Goal: Information Seeking & Learning: Learn about a topic

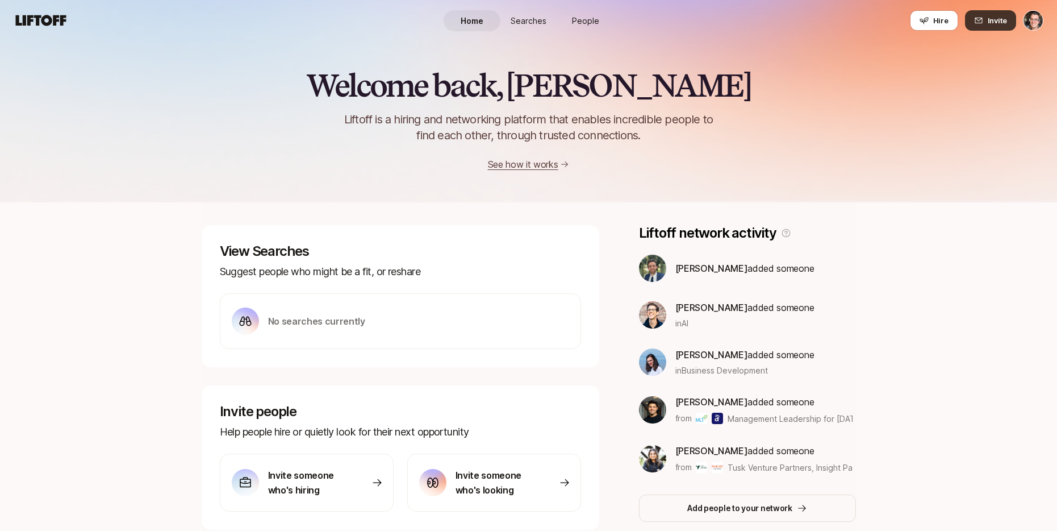
click at [997, 23] on span "Invite" at bounding box center [997, 20] width 19 height 11
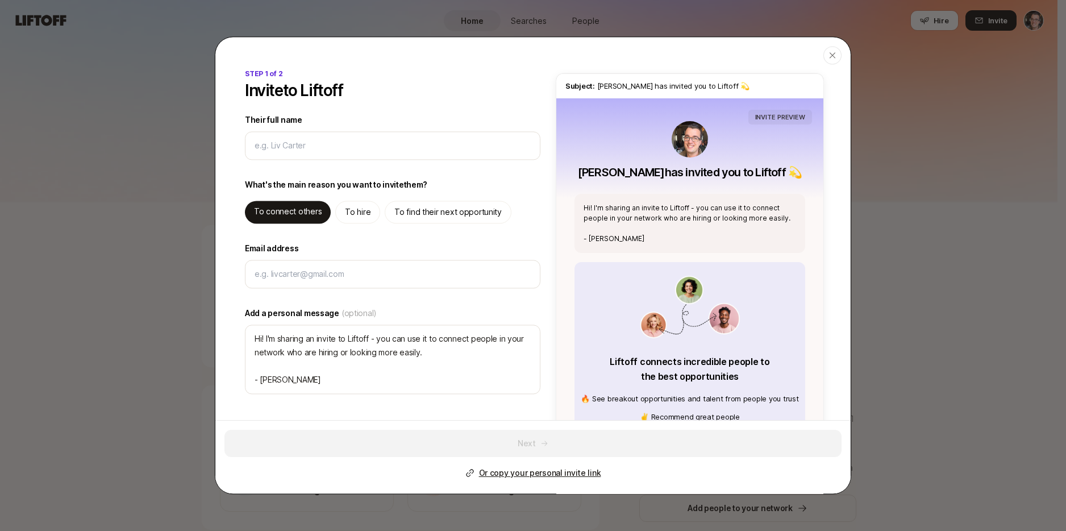
type textarea "x"
click at [563, 473] on p "Or copy your personal invite link" at bounding box center [540, 473] width 122 height 14
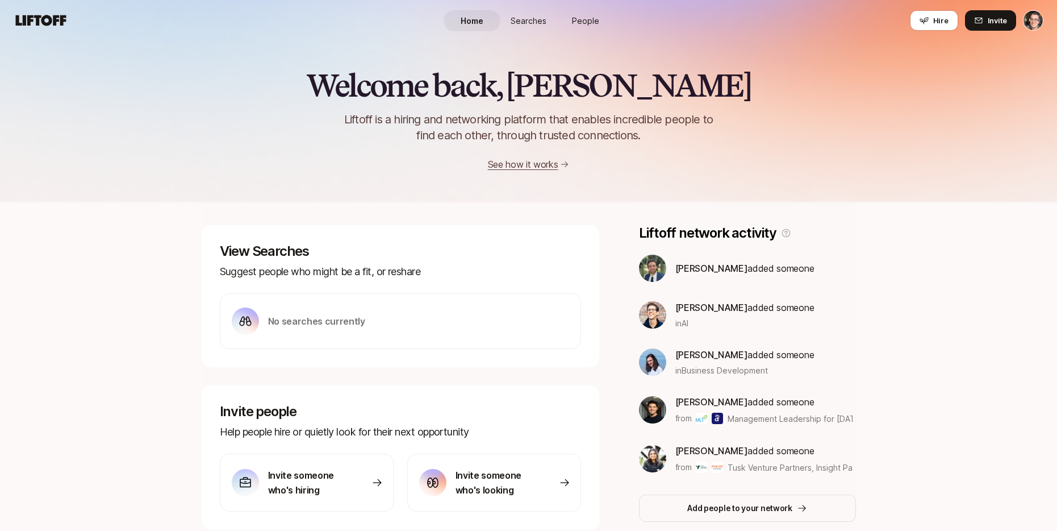
click at [532, 19] on span "Searches" at bounding box center [529, 21] width 36 height 12
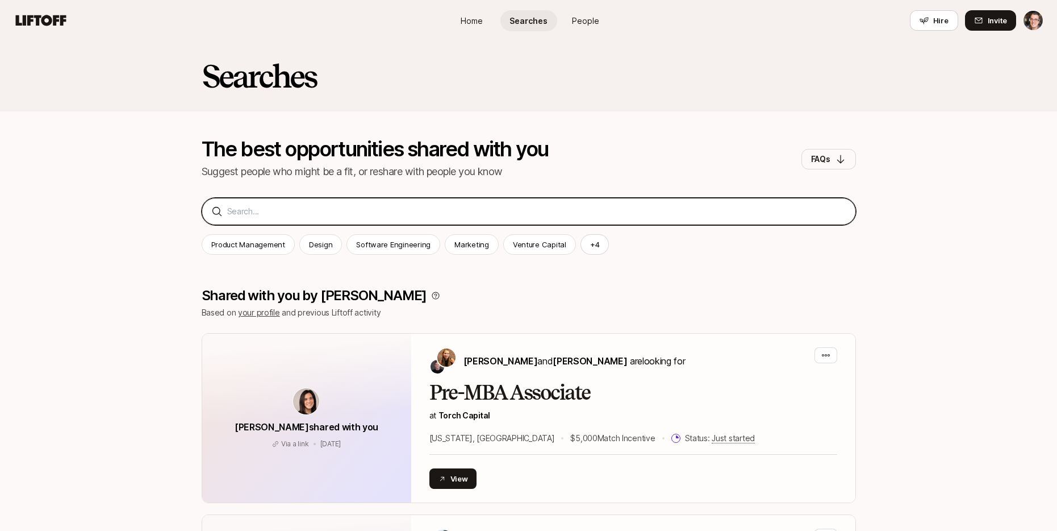
click at [421, 207] on input at bounding box center [536, 212] width 619 height 14
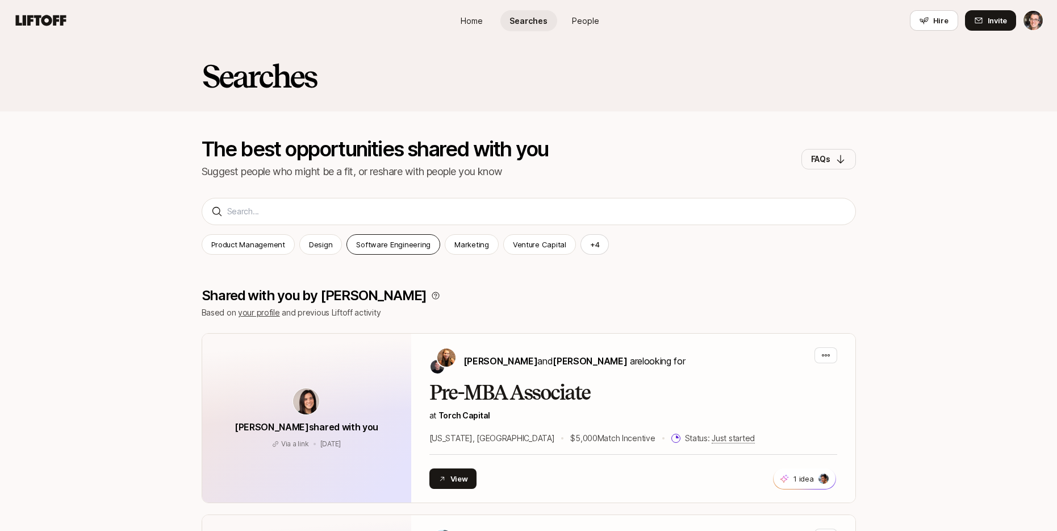
click at [404, 239] on p "Software Engineering" at bounding box center [393, 244] width 74 height 11
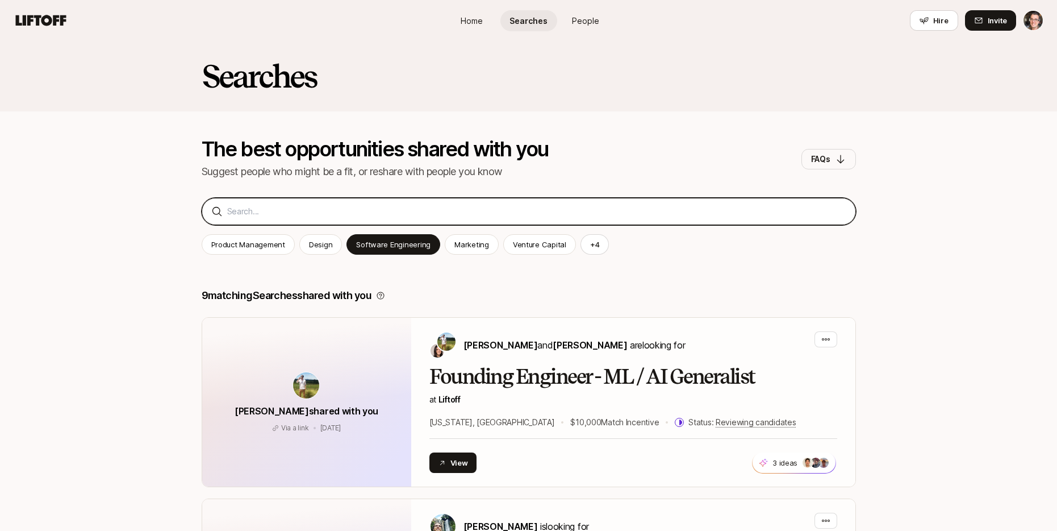
click at [294, 212] on input at bounding box center [536, 212] width 619 height 14
type input "ml"
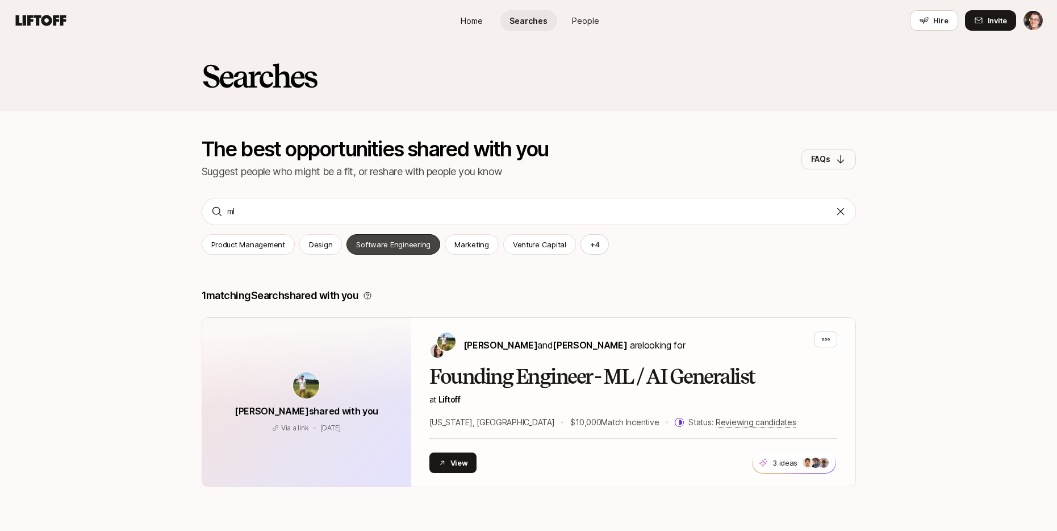
click at [415, 245] on p "Software Engineering" at bounding box center [393, 244] width 74 height 11
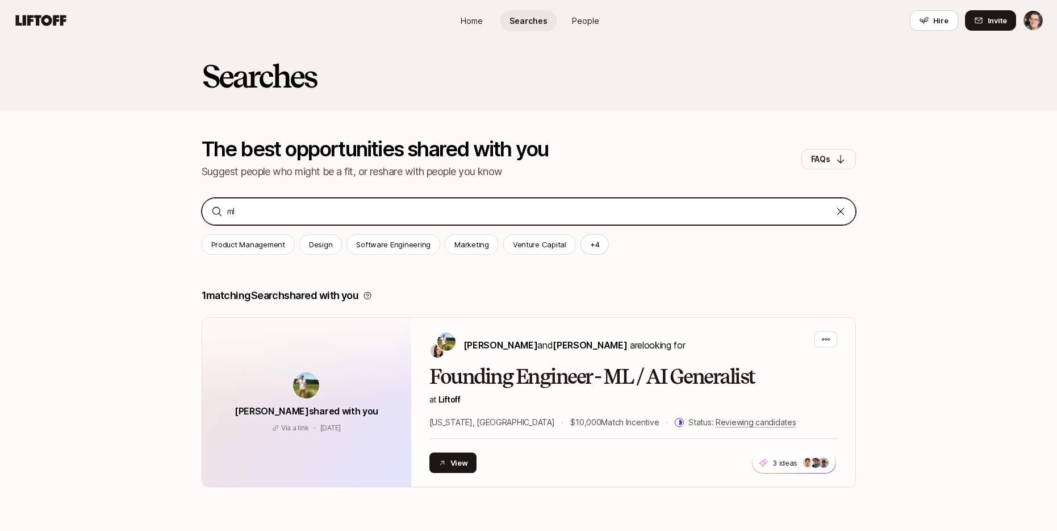
click at [320, 210] on input "ml" at bounding box center [528, 212] width 603 height 14
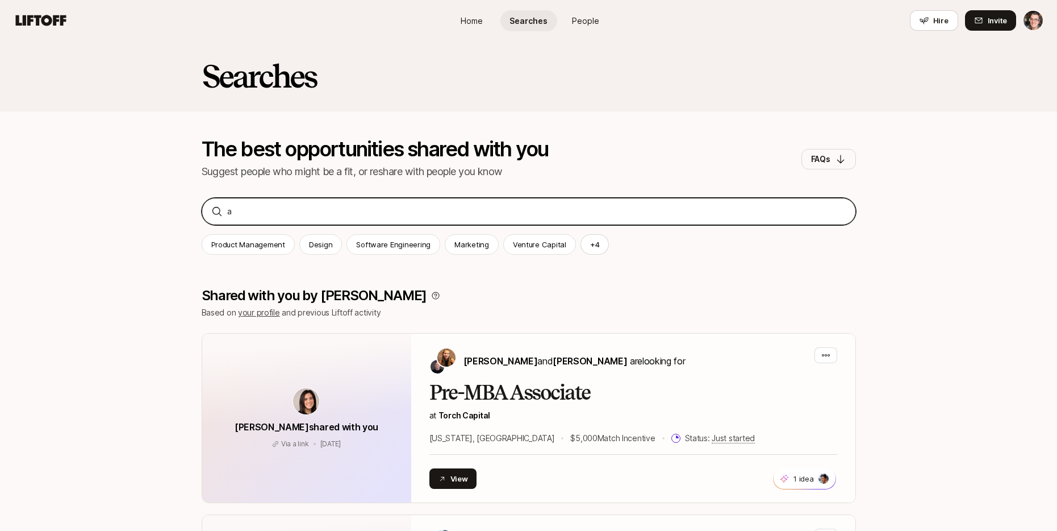
type input "ai"
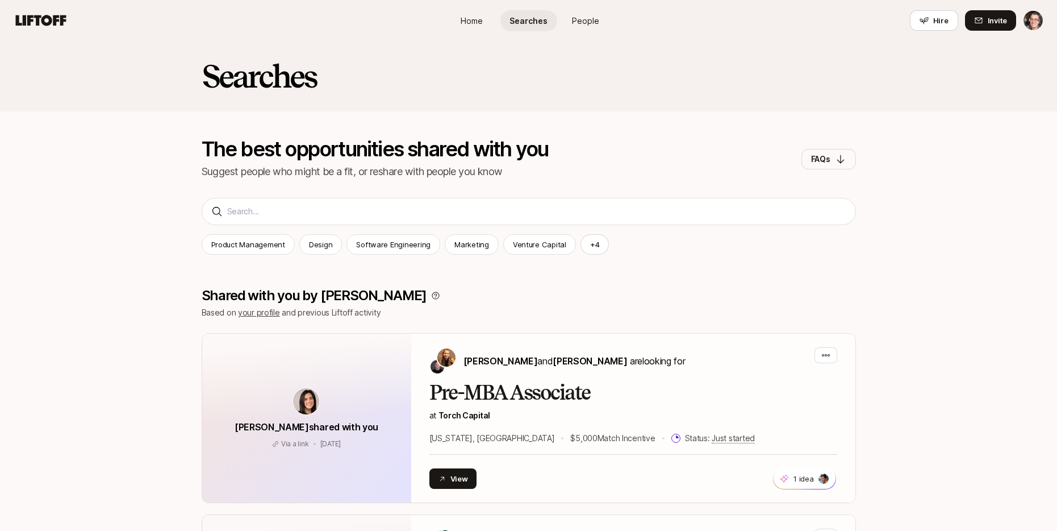
click at [607, 87] on div "Searches" at bounding box center [529, 85] width 655 height 52
click at [476, 102] on div "Searches" at bounding box center [529, 85] width 655 height 52
